Goal: Check status: Check status

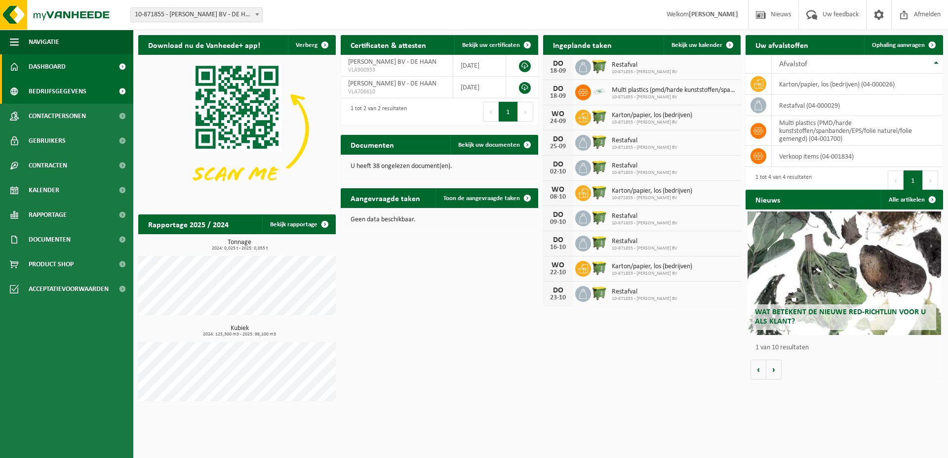
click at [82, 92] on span "Bedrijfsgegevens" at bounding box center [58, 91] width 58 height 25
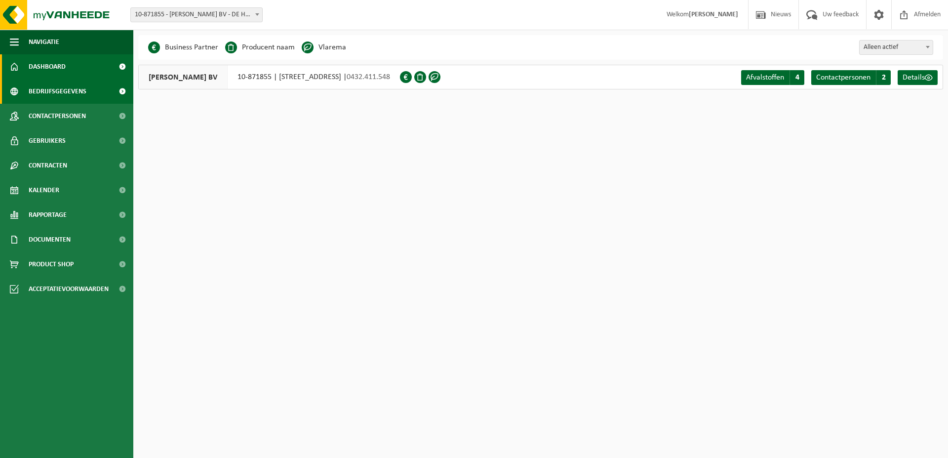
click at [43, 63] on span "Dashboard" at bounding box center [47, 66] width 37 height 25
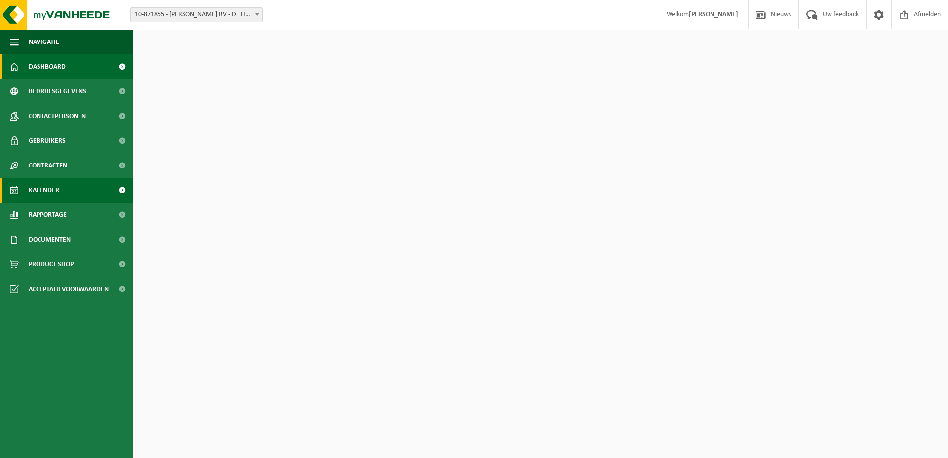
click at [49, 186] on span "Kalender" at bounding box center [44, 190] width 31 height 25
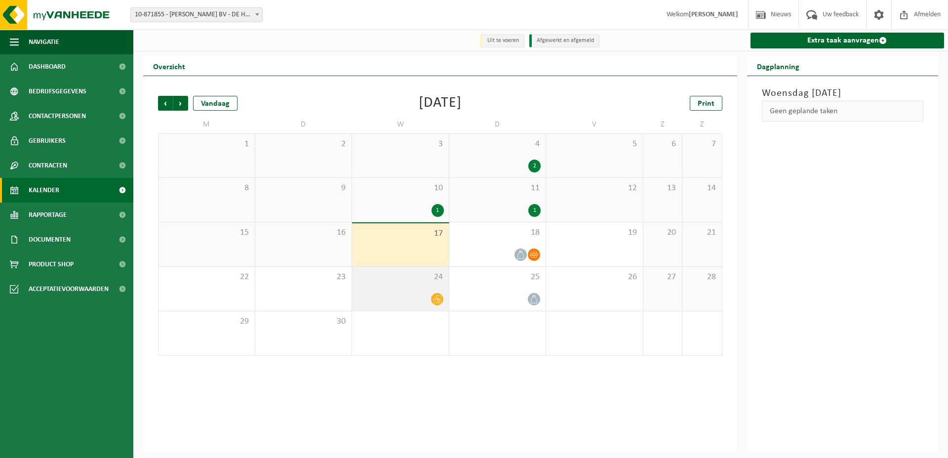
click at [435, 297] on icon at bounding box center [437, 299] width 8 height 8
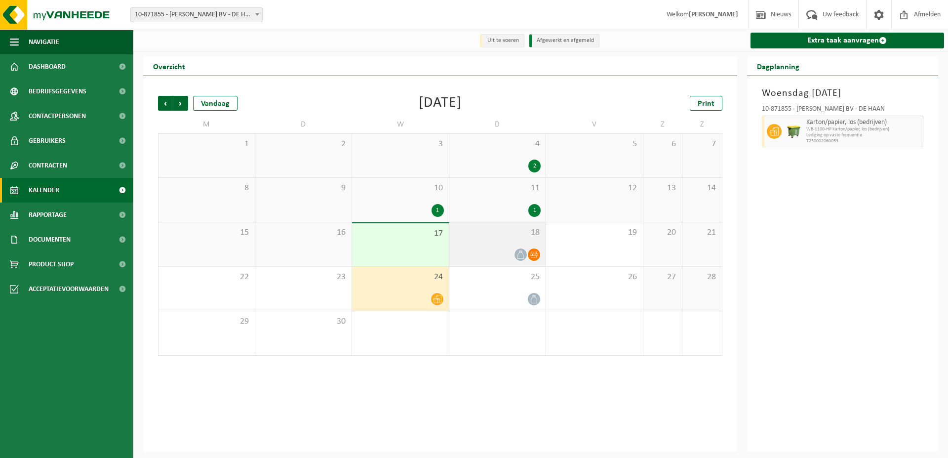
click at [537, 255] on icon at bounding box center [534, 254] width 8 height 8
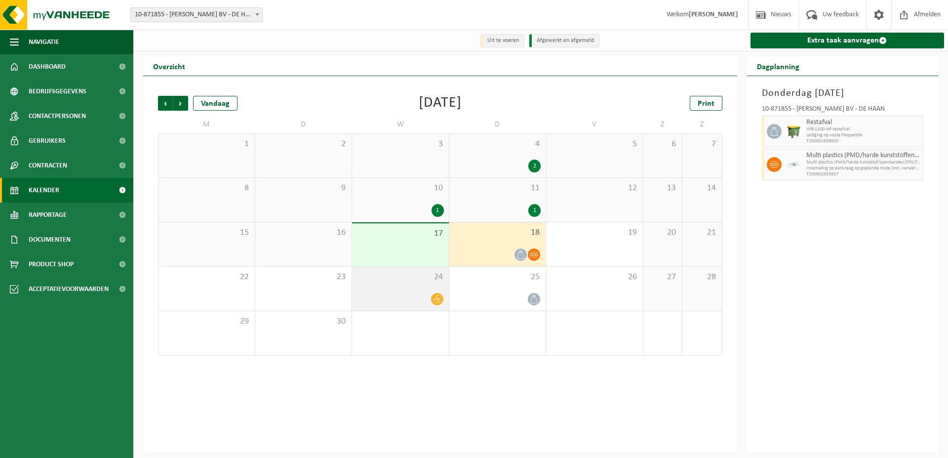
click at [437, 298] on icon at bounding box center [437, 299] width 8 height 8
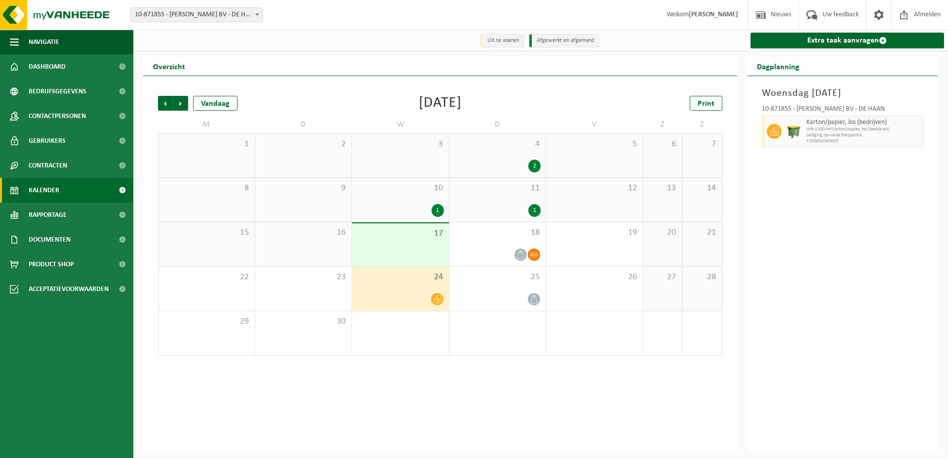
click at [244, 106] on div "Vorige Volgende Vandaag" at bounding box center [207, 103] width 99 height 15
click at [220, 102] on div "Vandaag" at bounding box center [215, 103] width 44 height 15
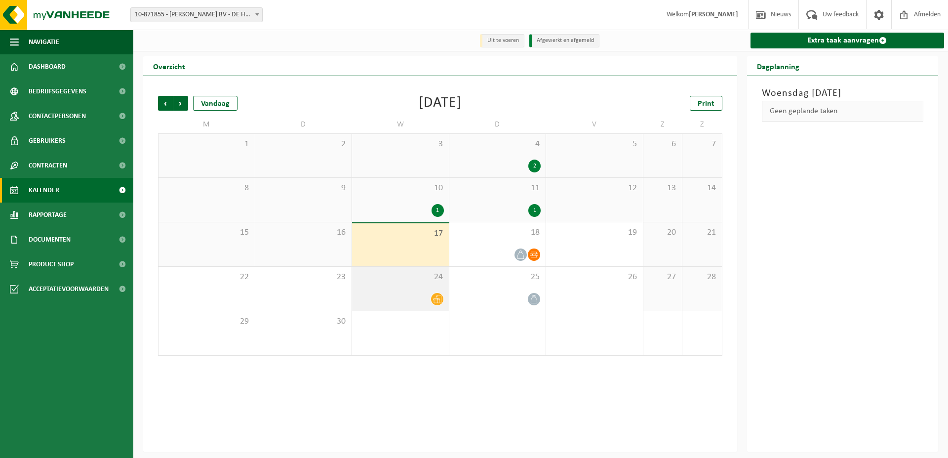
click at [435, 297] on icon at bounding box center [437, 299] width 8 height 8
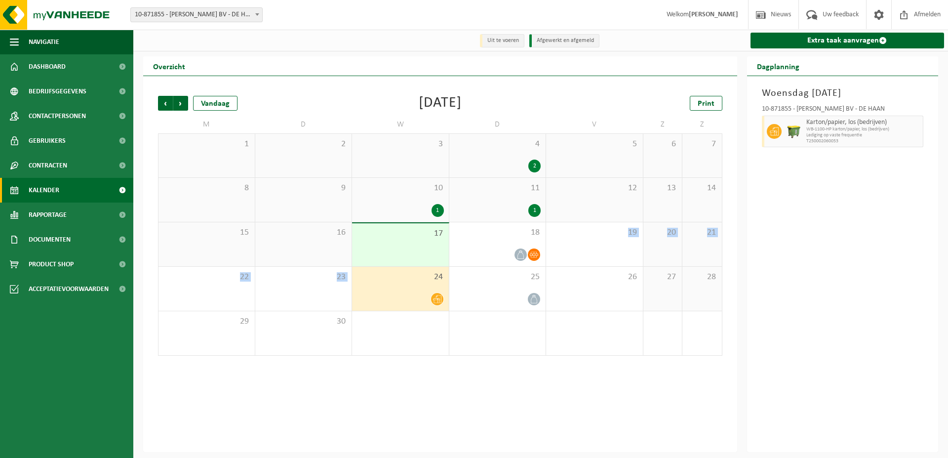
drag, startPoint x: 536, startPoint y: 251, endPoint x: 426, endPoint y: 295, distance: 119.1
click at [427, 290] on tbody "1 2 3 4 2 5 6 7 8 9 10 1 11 1 12 13 14 15 16 17 18 19 20 21 22 23 24 25 26 27 2…" at bounding box center [440, 244] width 565 height 222
click at [525, 280] on span "25" at bounding box center [497, 277] width 87 height 11
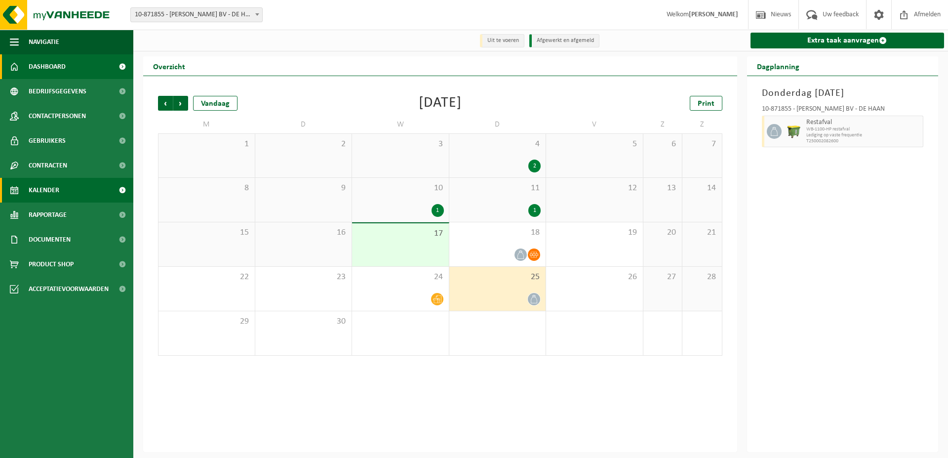
click at [42, 65] on span "Dashboard" at bounding box center [47, 66] width 37 height 25
